Goal: Task Accomplishment & Management: Complete application form

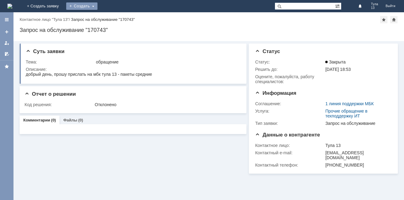
click at [97, 5] on div "Создать" at bounding box center [81, 5] width 31 height 7
click at [114, 20] on link "Заявка" at bounding box center [90, 18] width 47 height 7
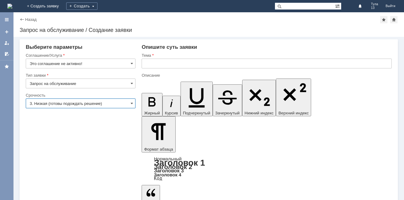
click at [127, 101] on input "3. Низкая (готовы подождать решение)" at bounding box center [81, 103] width 110 height 10
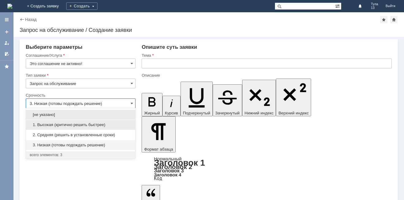
click at [83, 126] on span "1. Высокая (критично решить быстрее)" at bounding box center [81, 124] width 102 height 5
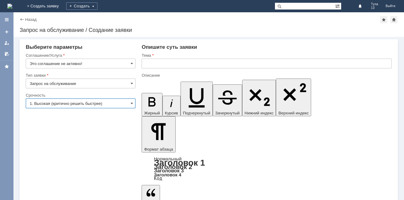
type input "1. Высокая (критично решить быстрее)"
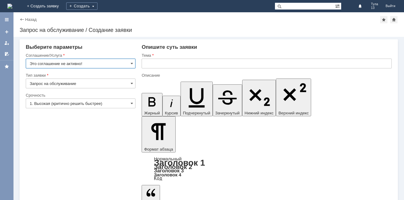
click at [93, 63] on input "Это соглашение не активно!" at bounding box center [81, 63] width 110 height 10
click at [115, 47] on div "Выберите параметры" at bounding box center [81, 47] width 110 height 6
type input "Это соглашение не активно!"
click at [105, 85] on input "Запрос на обслуживание" at bounding box center [81, 83] width 110 height 10
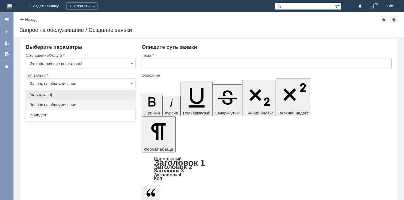
click at [96, 102] on span "Запрос на обслуживание" at bounding box center [81, 104] width 102 height 5
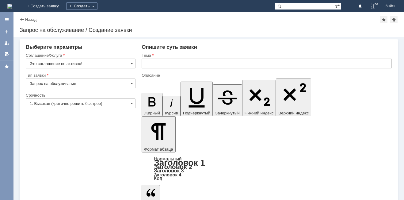
type input "Запрос на обслуживание"
click at [174, 64] on input "text" at bounding box center [266, 63] width 250 height 10
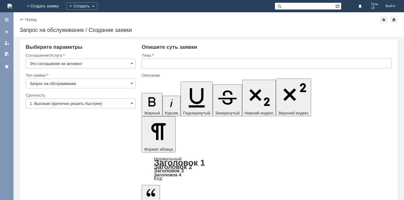
click at [169, 62] on input "text" at bounding box center [266, 63] width 250 height 10
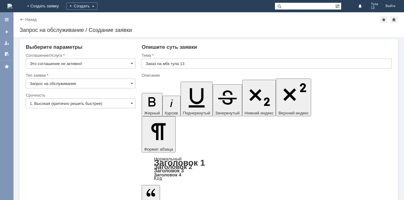
click at [173, 65] on input "Заказ на мбк тула 13" at bounding box center [266, 63] width 250 height 10
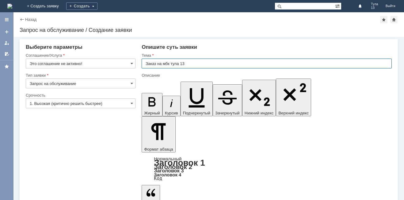
click at [171, 63] on input "Заказ на мбк тула 13" at bounding box center [266, 63] width 250 height 10
click at [173, 62] on input "Заказ на мбк тула 13" at bounding box center [266, 63] width 250 height 10
click at [190, 64] on input "Заказ на мбк Тула 13" at bounding box center [266, 63] width 250 height 10
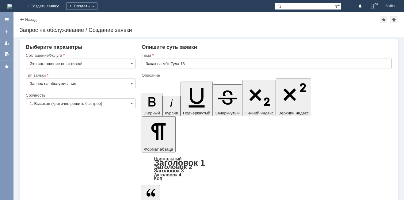
drag, startPoint x: 231, startPoint y: 1638, endPoint x: 224, endPoint y: 1640, distance: 7.1
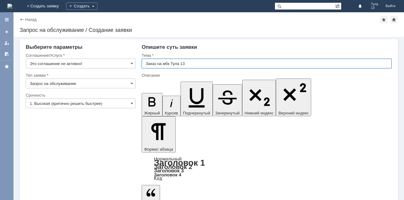
click at [169, 65] on input "Заказ на мбк Тула 13" at bounding box center [266, 63] width 250 height 10
click at [169, 64] on input "Заказ на мбк Тула 13" at bounding box center [266, 63] width 250 height 10
drag, startPoint x: 169, startPoint y: 64, endPoint x: 164, endPoint y: 63, distance: 5.0
click at [164, 63] on input "Заказ на мбк Тула 13" at bounding box center [266, 63] width 250 height 10
click at [205, 62] on input "Заказ на МБК Тула 13" at bounding box center [266, 63] width 250 height 10
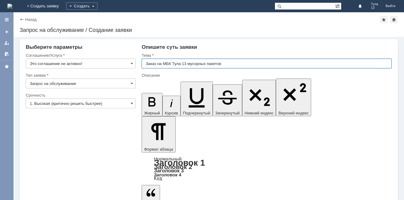
type input "Заказ на МБК Тула 13 мусорных пакетов"
